Goal: Task Accomplishment & Management: Complete application form

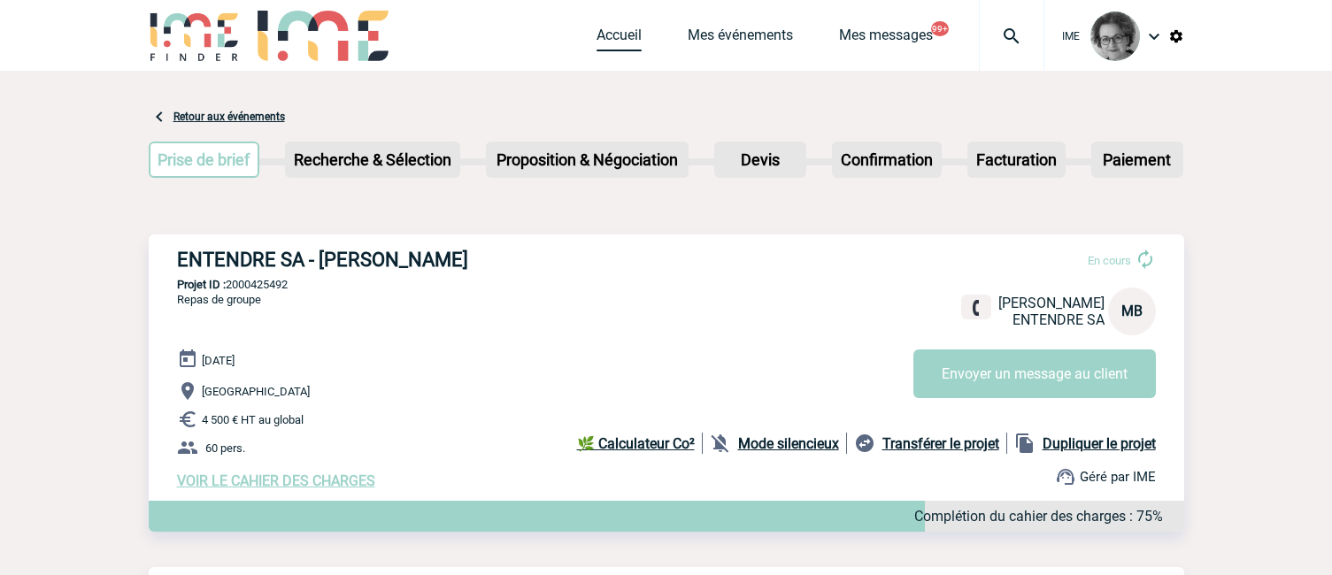
click at [611, 33] on link "Accueil" at bounding box center [618, 39] width 45 height 25
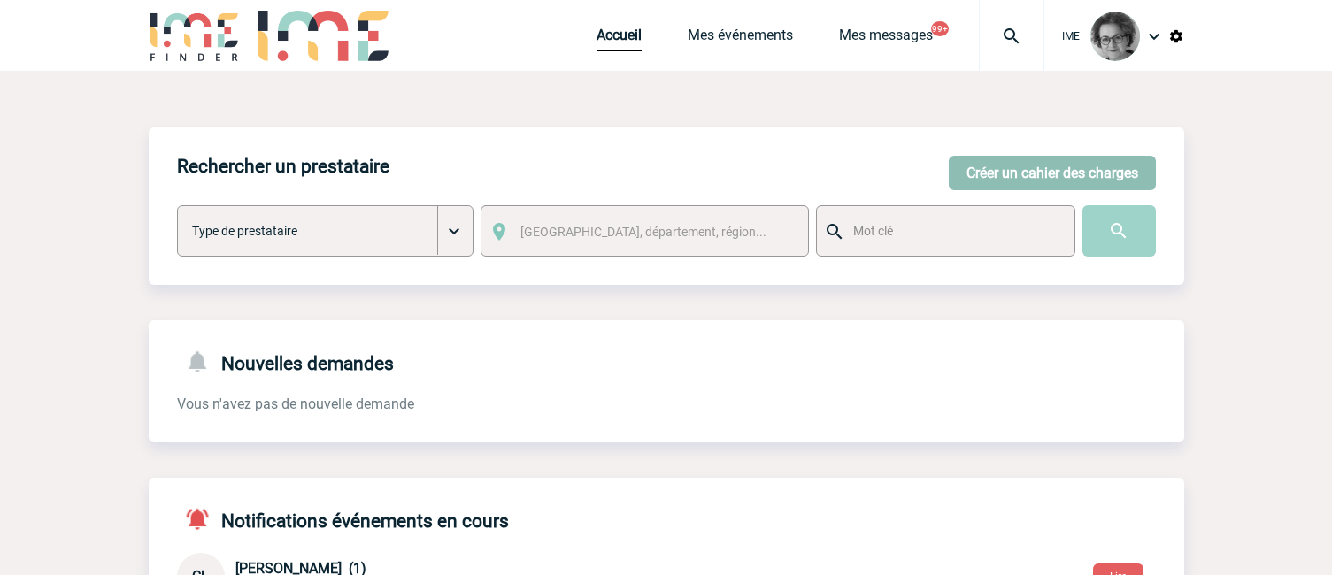
click at [1044, 159] on button "Créer un cahier des charges" at bounding box center [1051, 173] width 207 height 35
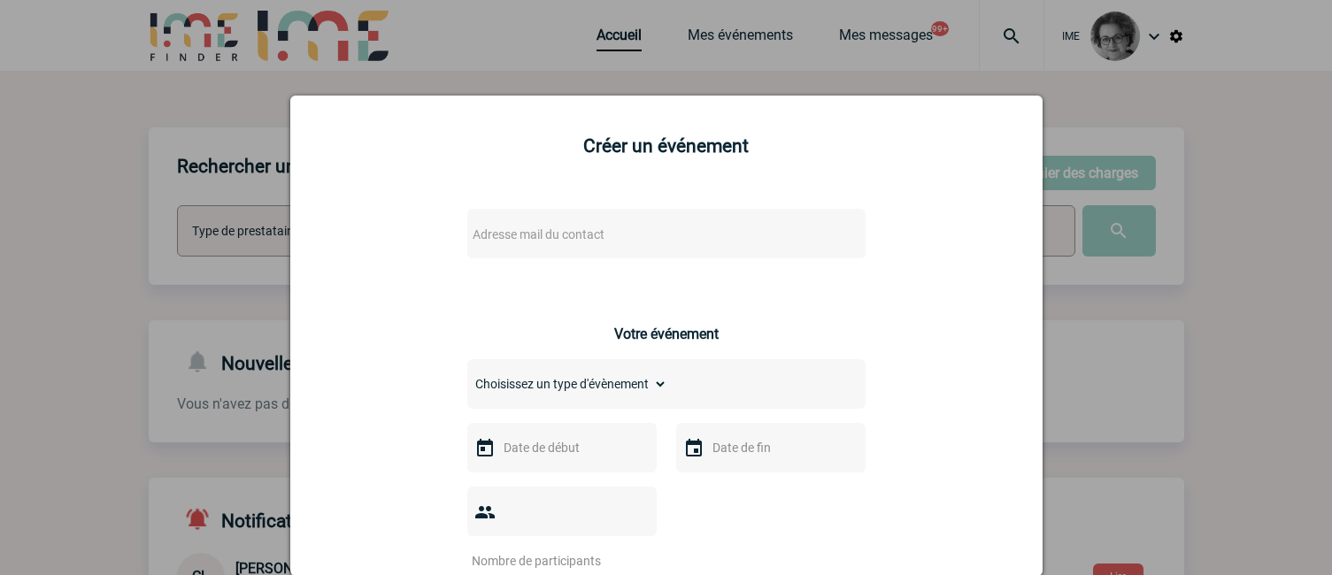
click at [774, 234] on div "Adresse mail du contact" at bounding box center [666, 234] width 398 height 50
click at [698, 235] on span "Adresse mail du contact" at bounding box center [620, 234] width 310 height 25
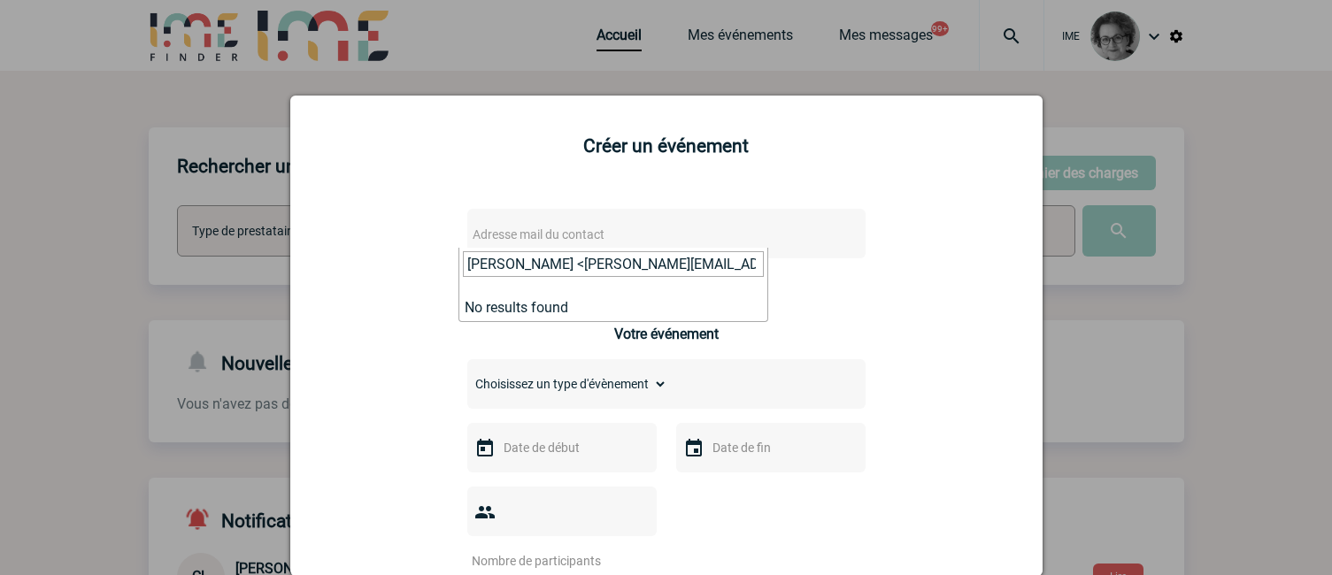
drag, startPoint x: 521, startPoint y: 267, endPoint x: 378, endPoint y: 267, distance: 143.3
click at [378, 267] on body "IME Accueil Mes événements" at bounding box center [666, 576] width 1332 height 1152
click at [717, 266] on input "[PERSON_NAME][EMAIL_ADDRESS][DOMAIN_NAME]>" at bounding box center [613, 264] width 301 height 26
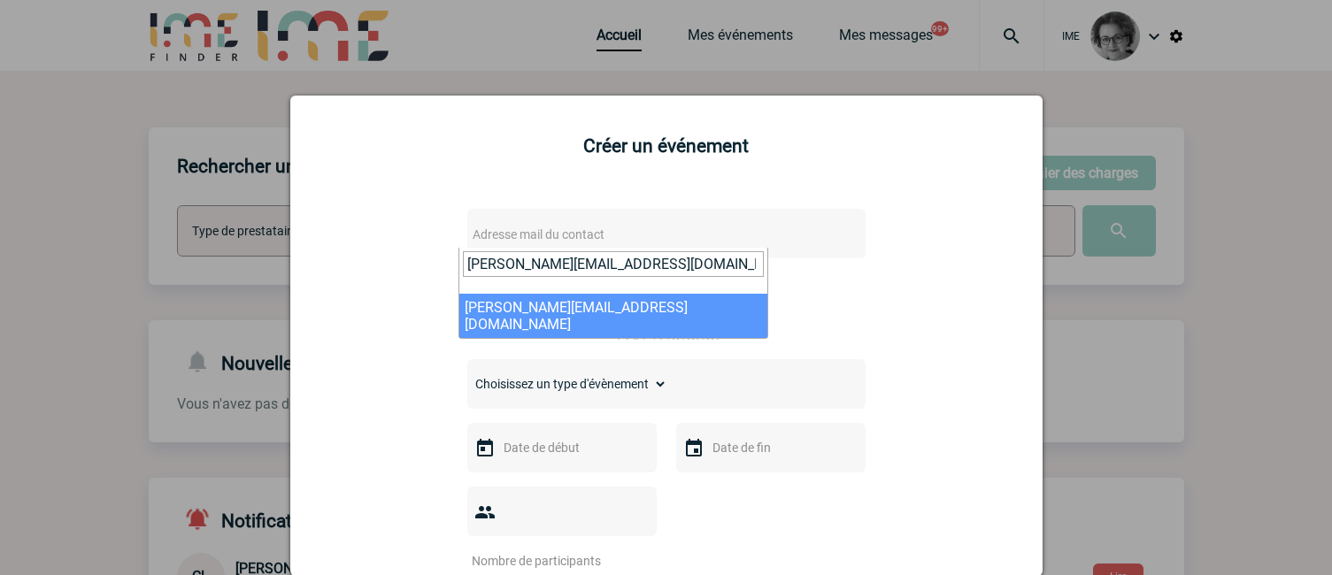
type input "[PERSON_NAME][EMAIL_ADDRESS][DOMAIN_NAME]"
select select "132855"
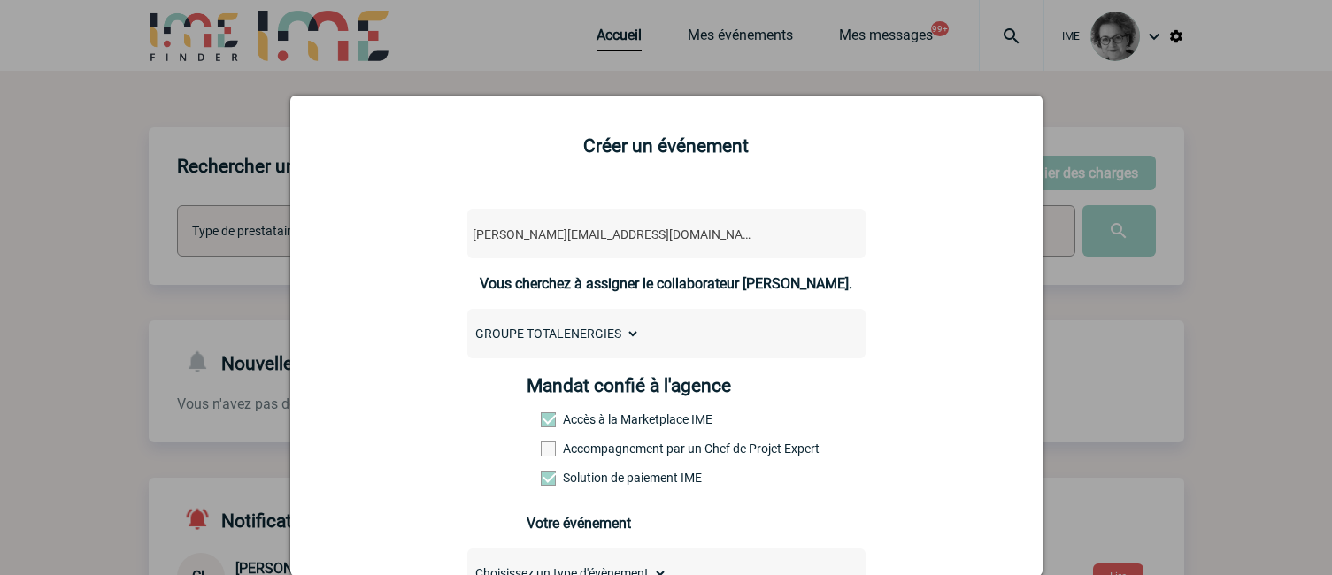
click at [618, 453] on label "Accompagnement par un Chef de Projet Expert" at bounding box center [580, 449] width 78 height 14
click at [0, 0] on input "Accompagnement par un Chef de Projet Expert" at bounding box center [0, 0] width 0 height 0
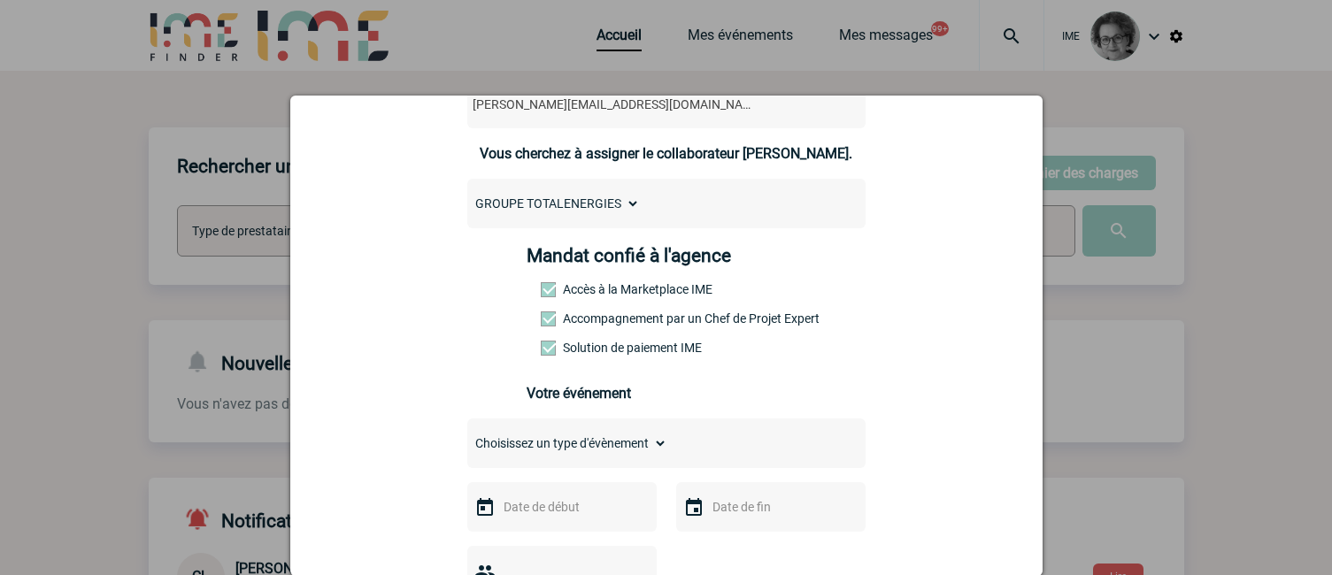
scroll to position [177, 0]
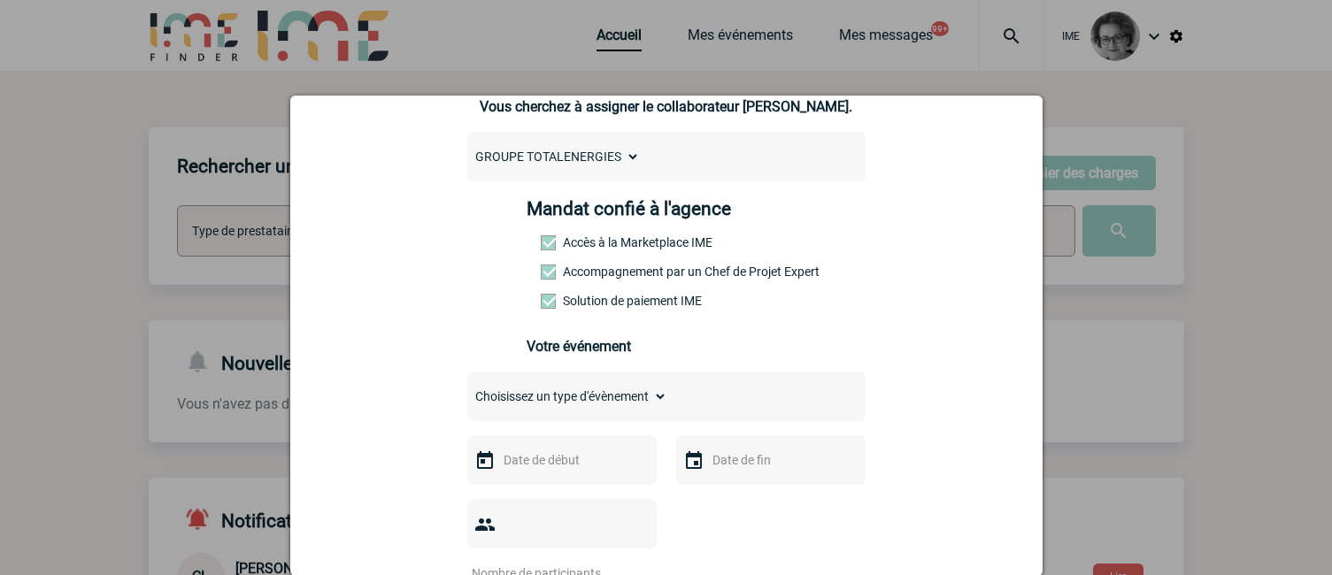
click at [603, 406] on select "Choisissez un type d'évènement Séminaire avec nuitée Séminaire sans nuitée Repa…" at bounding box center [567, 396] width 200 height 25
select select "1"
click at [467, 388] on select "Choisissez un type d'évènement Séminaire avec nuitée Séminaire sans nuitée Repa…" at bounding box center [567, 396] width 200 height 25
click at [564, 465] on input "text" at bounding box center [560, 460] width 122 height 23
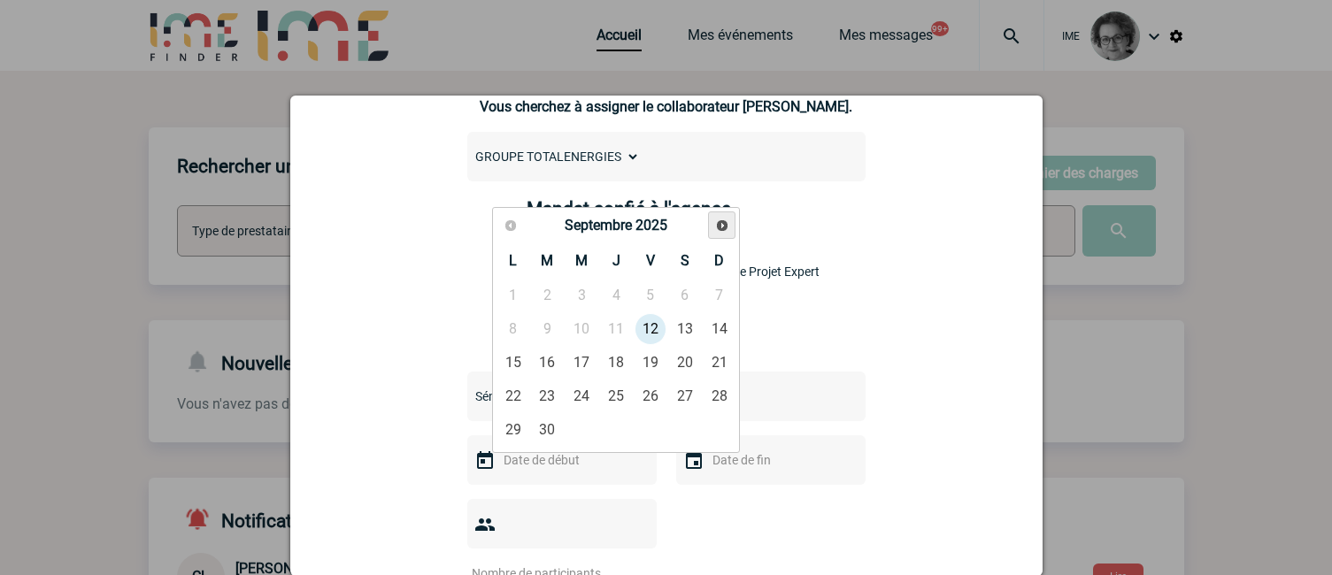
click at [719, 228] on span "Suivant" at bounding box center [722, 226] width 14 height 14
click at [585, 332] on link "8" at bounding box center [581, 329] width 33 height 32
type input "[DATE]"
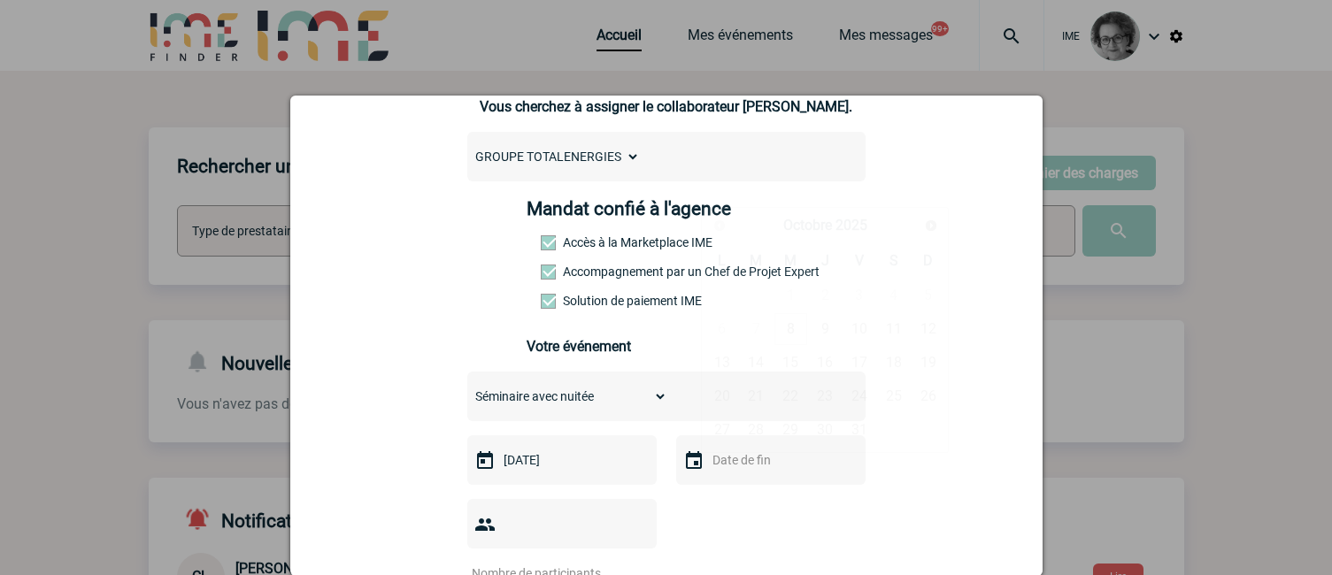
click at [728, 465] on input "text" at bounding box center [769, 460] width 122 height 23
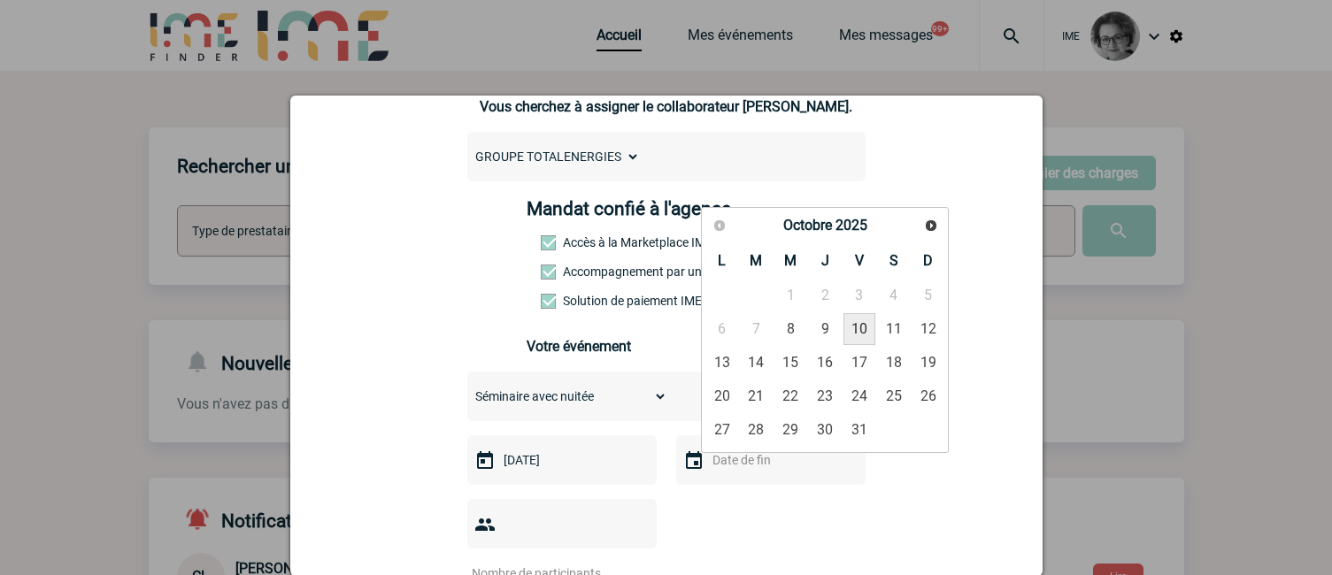
click at [858, 329] on link "10" at bounding box center [859, 329] width 33 height 32
type input "[DATE]"
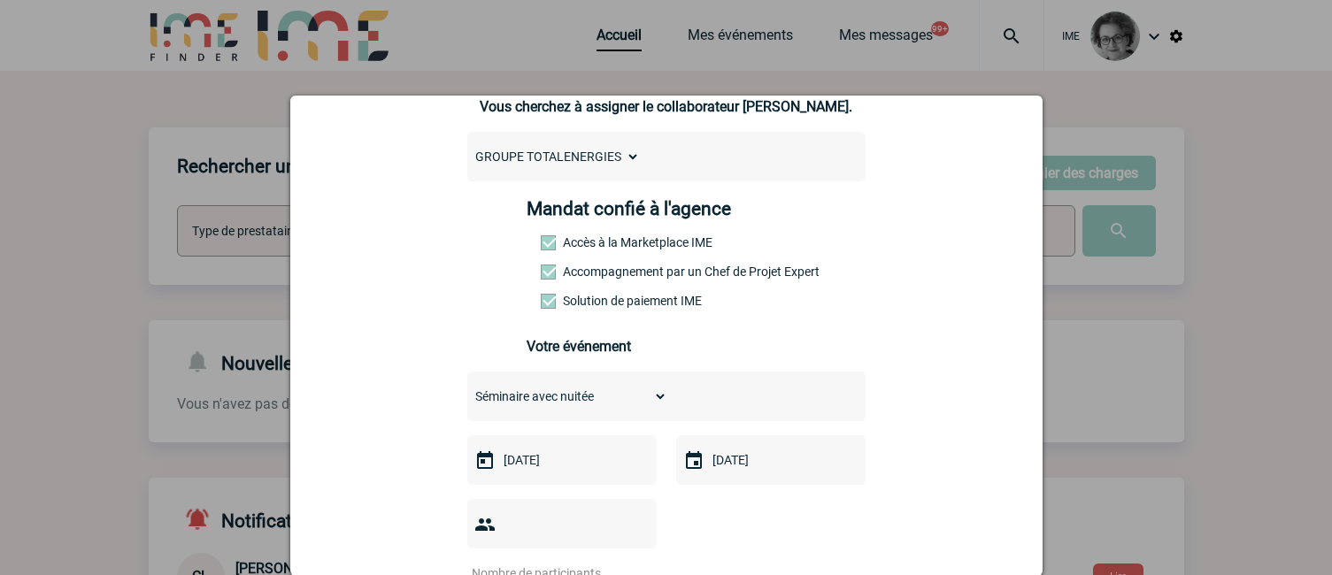
click at [552, 514] on div at bounding box center [561, 524] width 189 height 50
click at [545, 562] on input "number" at bounding box center [550, 573] width 166 height 23
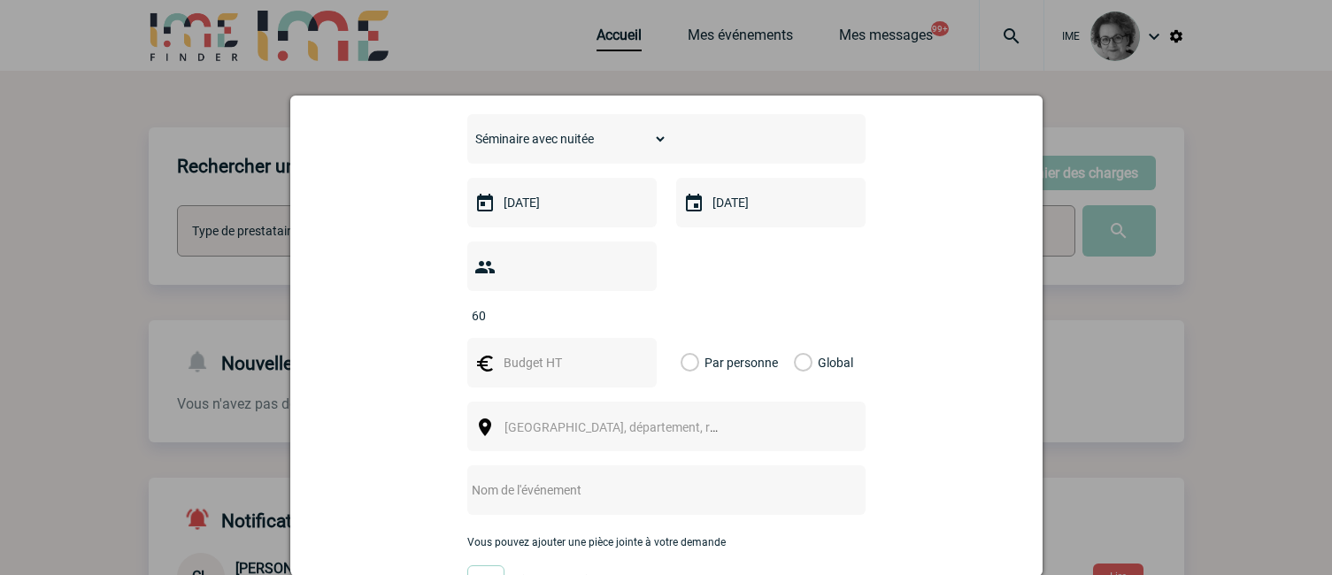
scroll to position [442, 0]
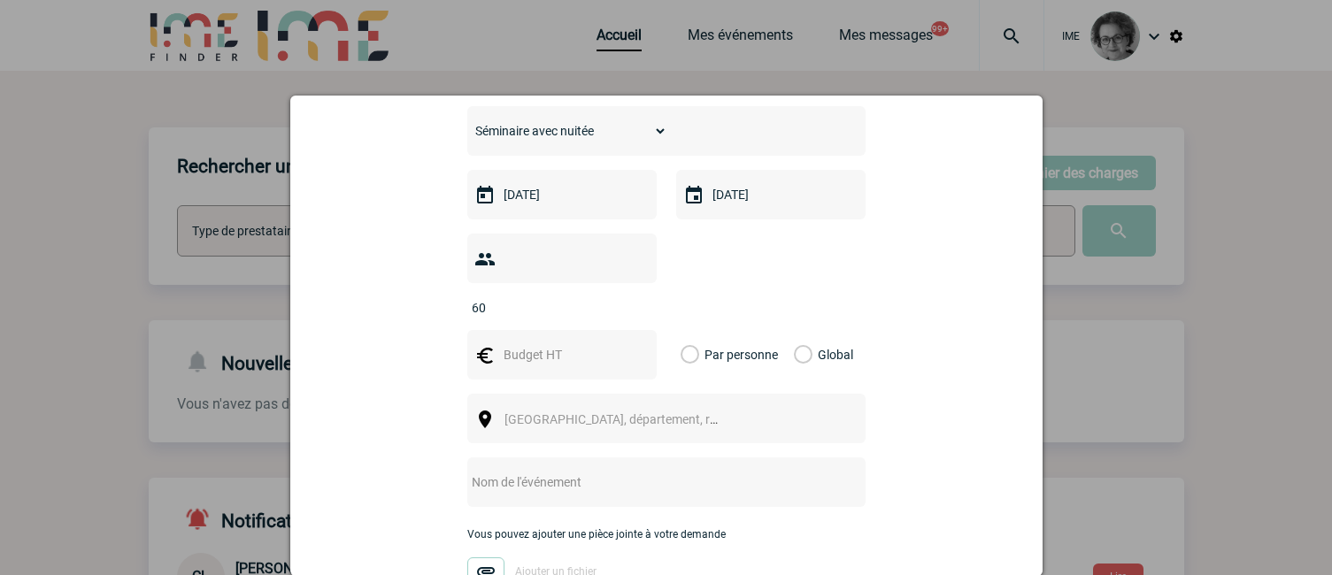
type input "60"
click at [546, 343] on input "text" at bounding box center [560, 354] width 122 height 23
type input "65000"
click at [794, 330] on label "Global" at bounding box center [800, 355] width 12 height 50
click at [0, 0] on input "Global" at bounding box center [0, 0] width 0 height 0
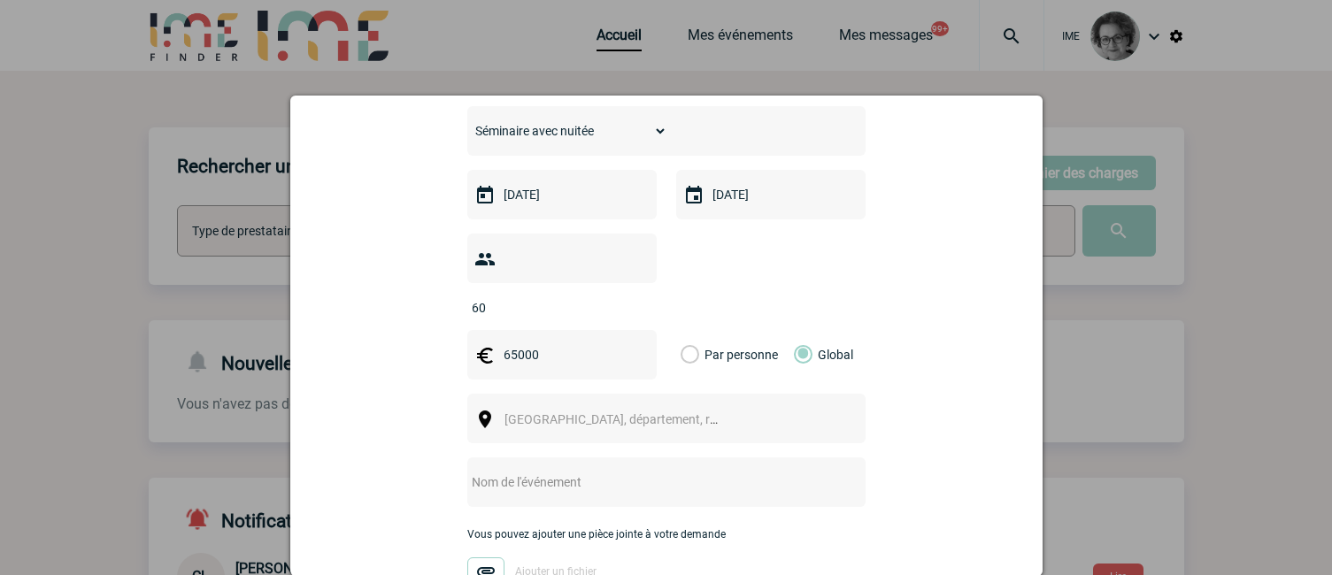
click at [761, 394] on div "[GEOGRAPHIC_DATA], département, région..." at bounding box center [666, 419] width 398 height 50
click at [764, 394] on div "[GEOGRAPHIC_DATA], département, région..." at bounding box center [666, 419] width 398 height 50
click at [729, 396] on div "[GEOGRAPHIC_DATA], département, région..." at bounding box center [666, 419] width 398 height 50
click at [701, 407] on span "[GEOGRAPHIC_DATA], département, région..." at bounding box center [618, 419] width 243 height 25
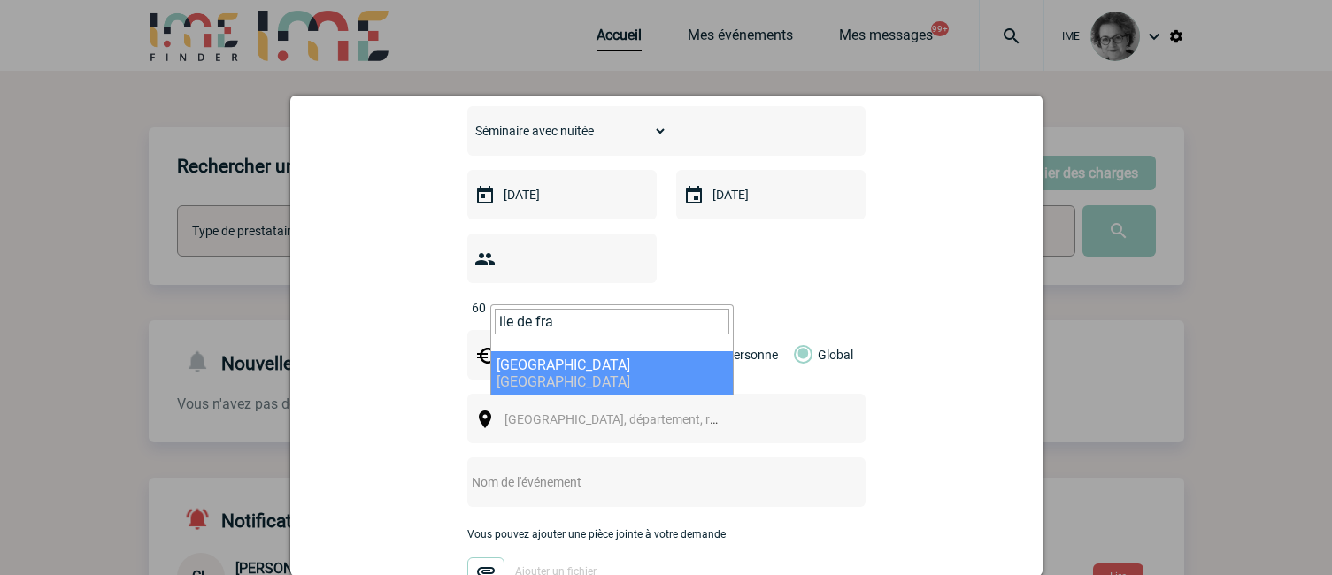
type input "ile de fra"
select select "2"
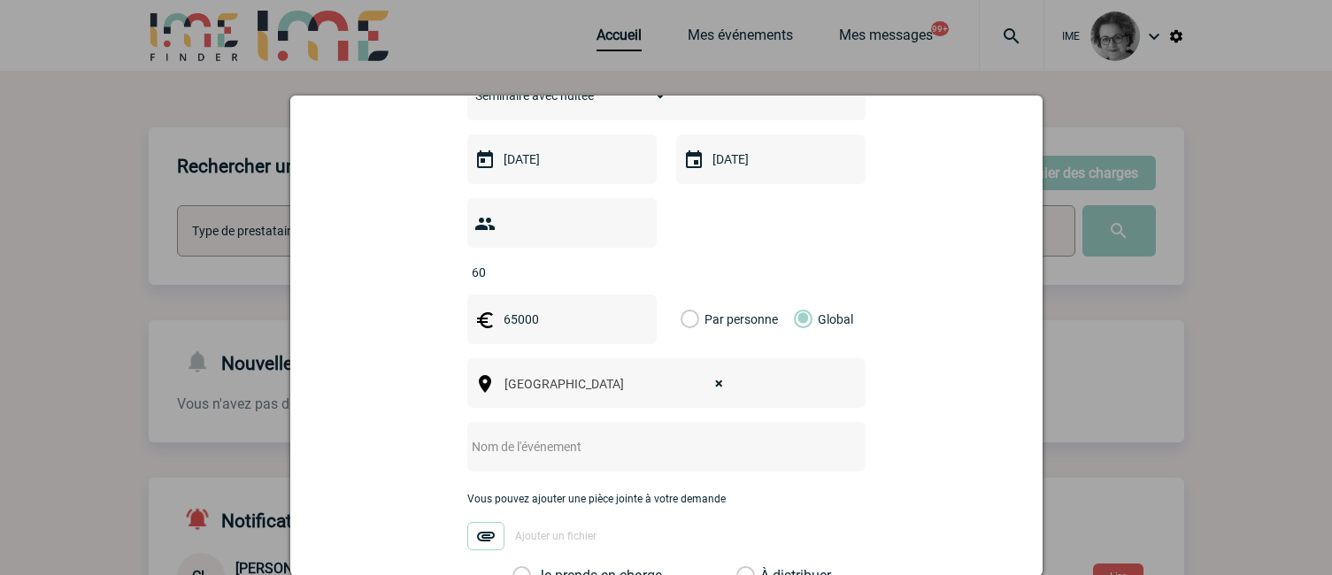
scroll to position [531, 0]
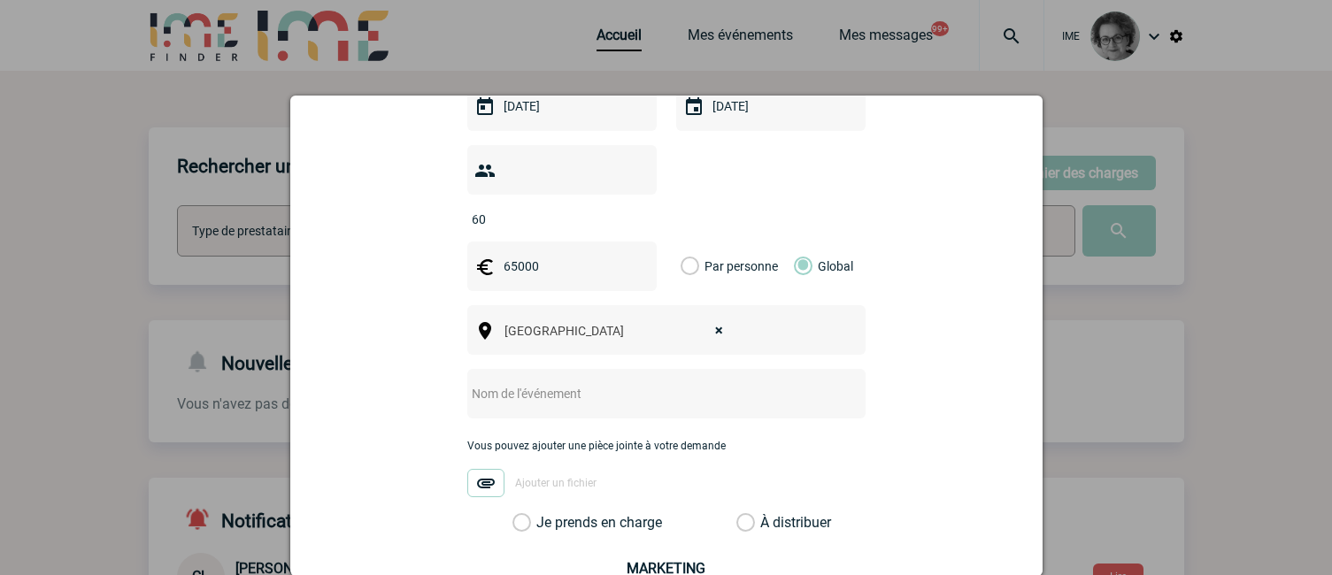
click at [645, 382] on input "text" at bounding box center [642, 393] width 351 height 23
type input "Séminaire Totalenergies EP"
click at [542, 514] on label "Je prends en charge" at bounding box center [527, 523] width 30 height 18
click at [0, 0] on input "Je prends en charge" at bounding box center [0, 0] width 0 height 0
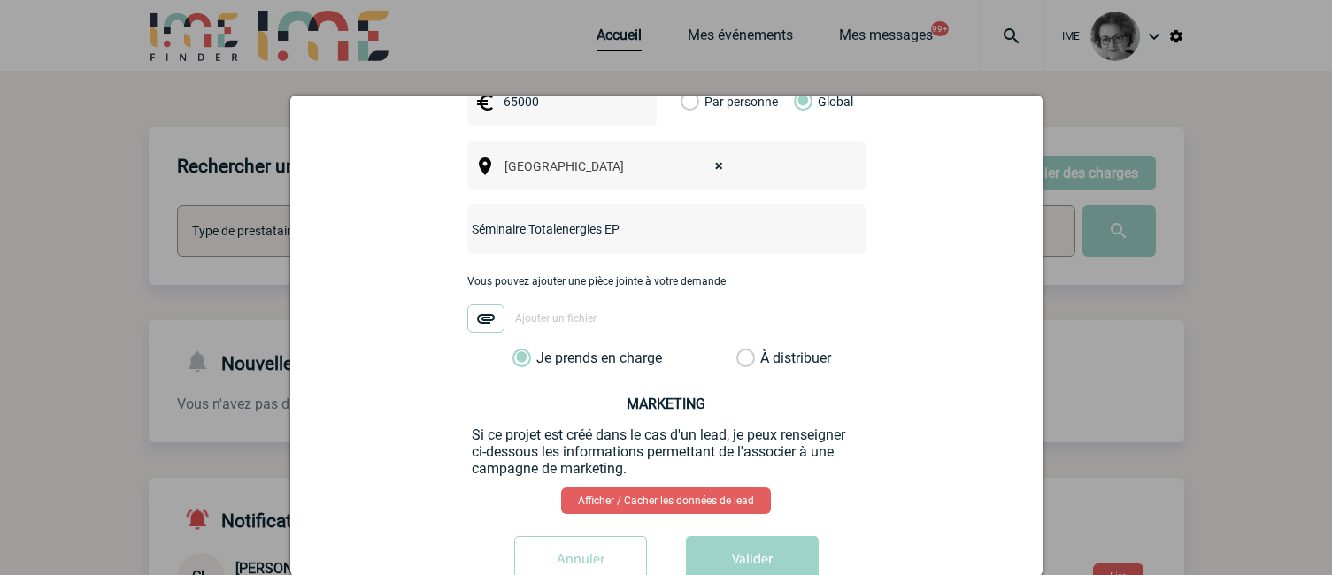
scroll to position [717, 0]
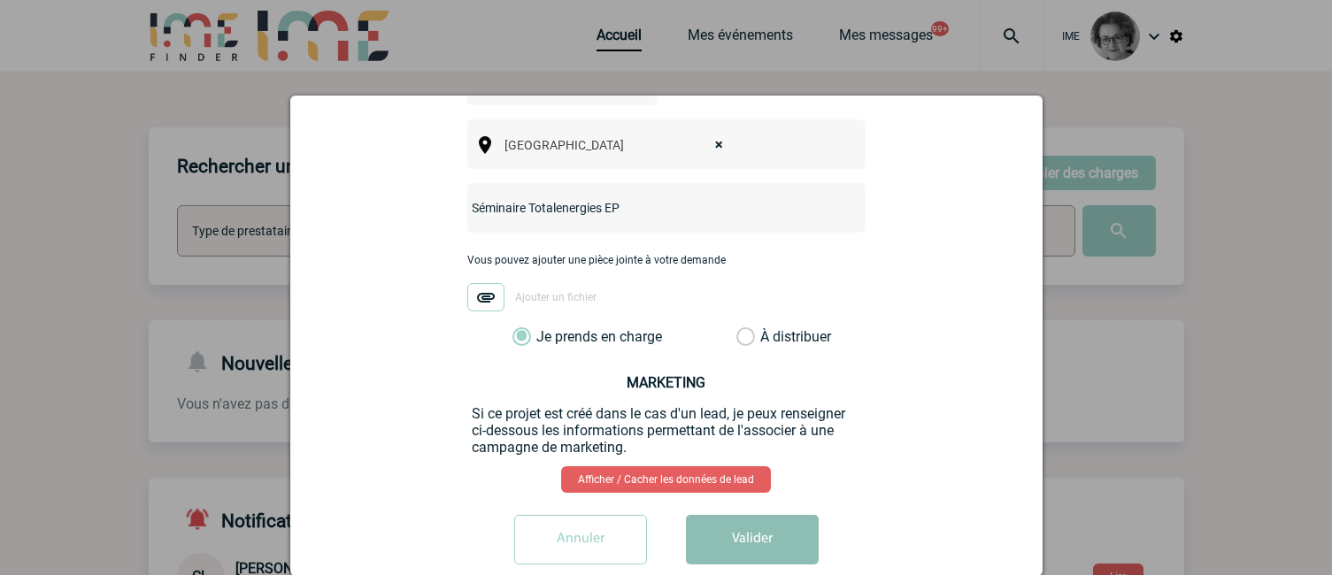
click at [721, 515] on button "Valider" at bounding box center [752, 540] width 133 height 50
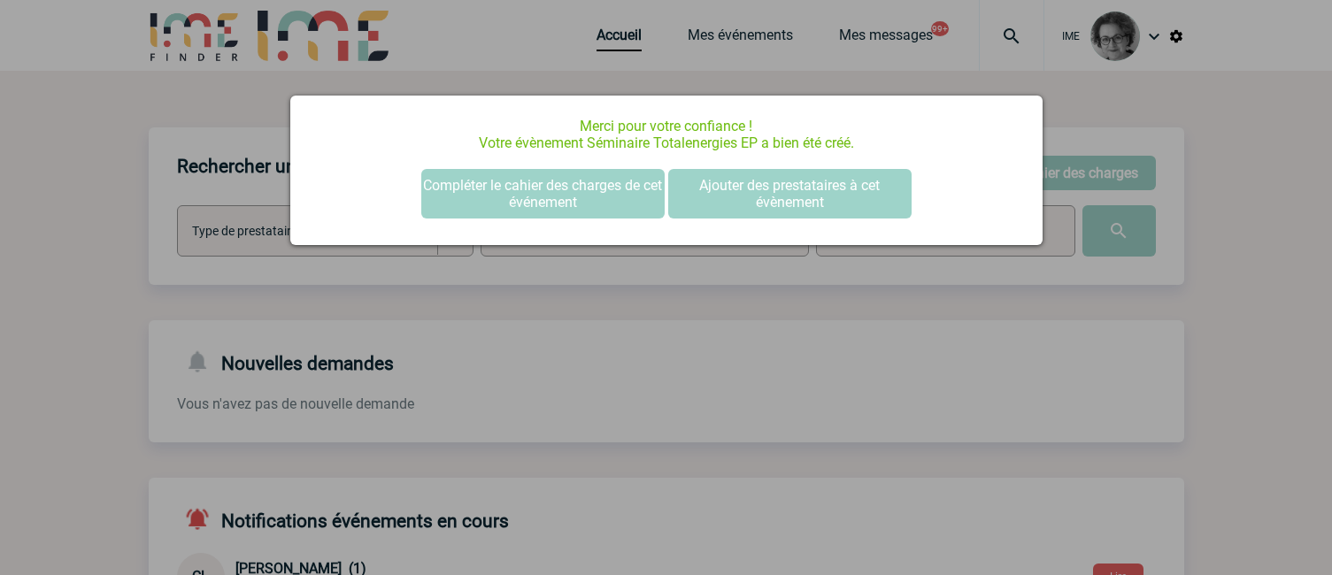
scroll to position [0, 0]
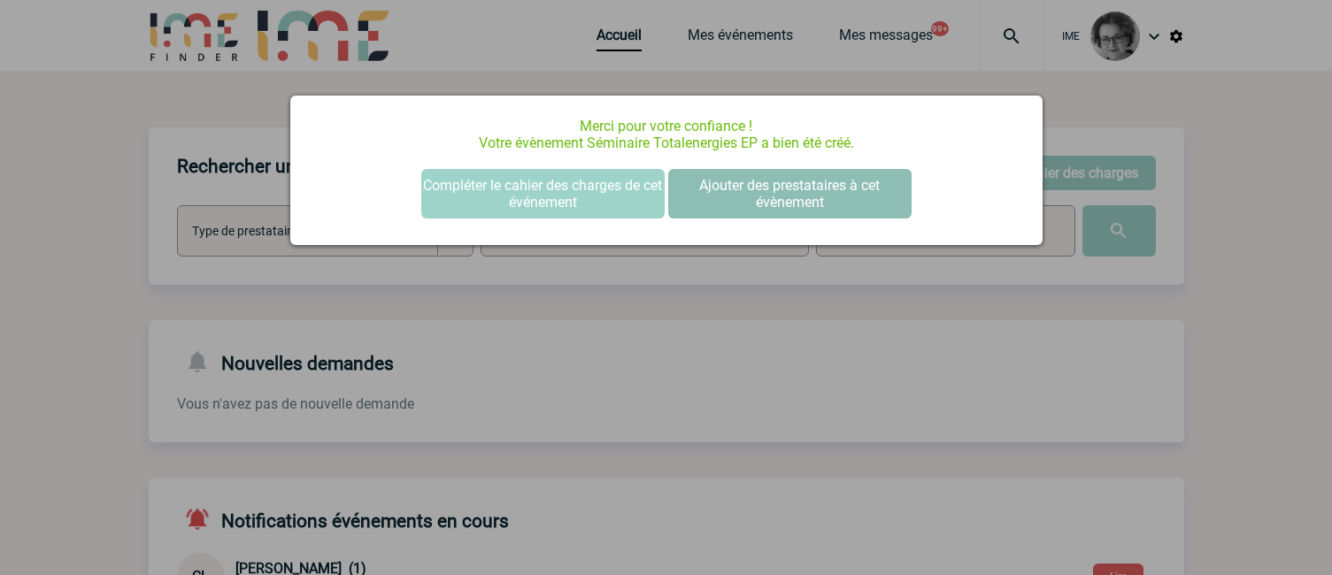
click at [762, 205] on button "Ajouter des prestataires à cet évènement" at bounding box center [789, 194] width 243 height 50
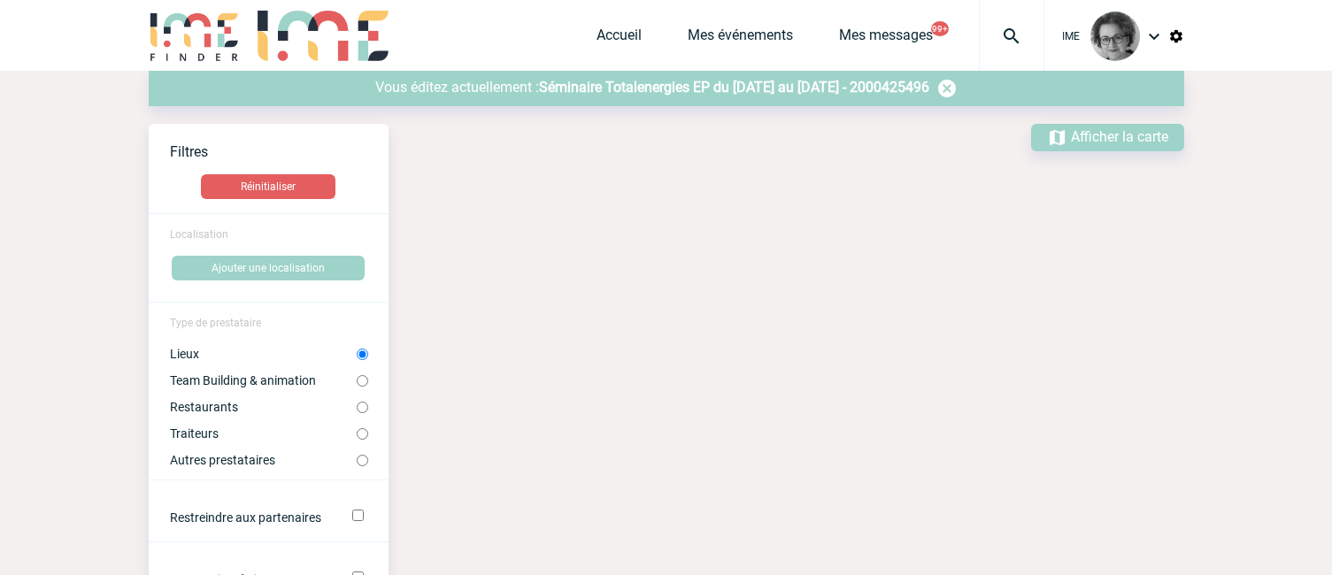
click at [671, 81] on span "Séminaire Totalenergies EP du 08 Octobre 2025 au 10 Octobre 2025 - 2000425496" at bounding box center [734, 87] width 390 height 17
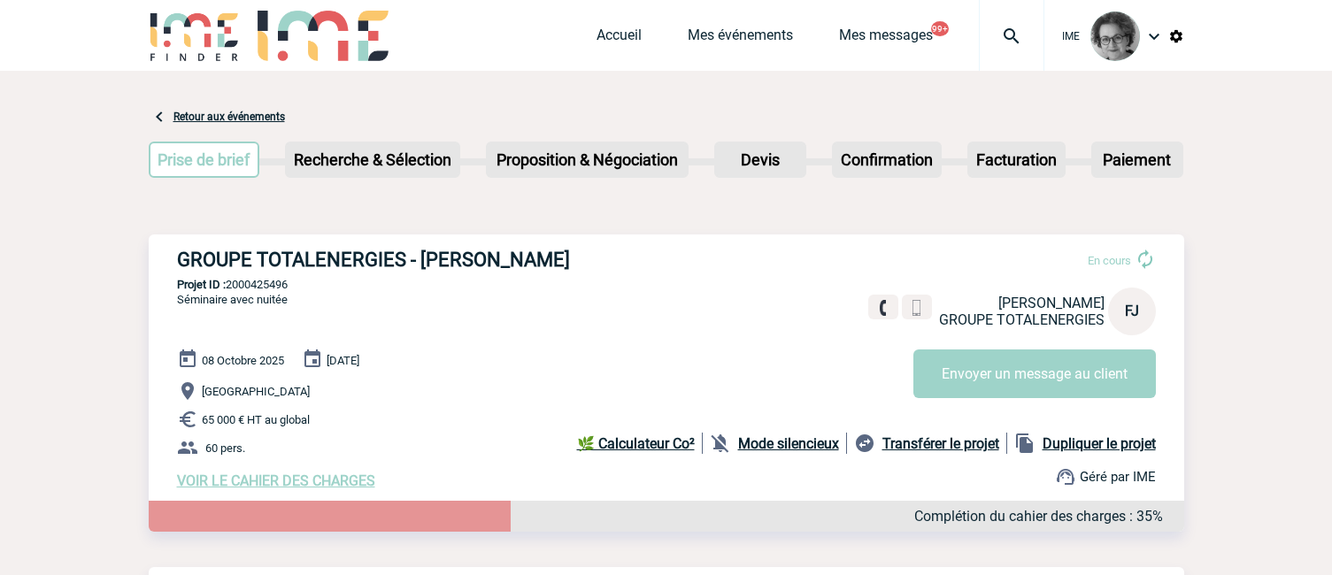
drag, startPoint x: 318, startPoint y: 289, endPoint x: 229, endPoint y: 293, distance: 88.5
click at [229, 291] on p "Projet ID : 2000425496" at bounding box center [666, 284] width 1035 height 13
copy p "2000425496"
click at [896, 488] on div "VOIR LE CAHIER DES CHARGES Complétion du cahier des charges : 35%" at bounding box center [680, 480] width 1007 height 17
